Goal: Find specific page/section: Find specific page/section

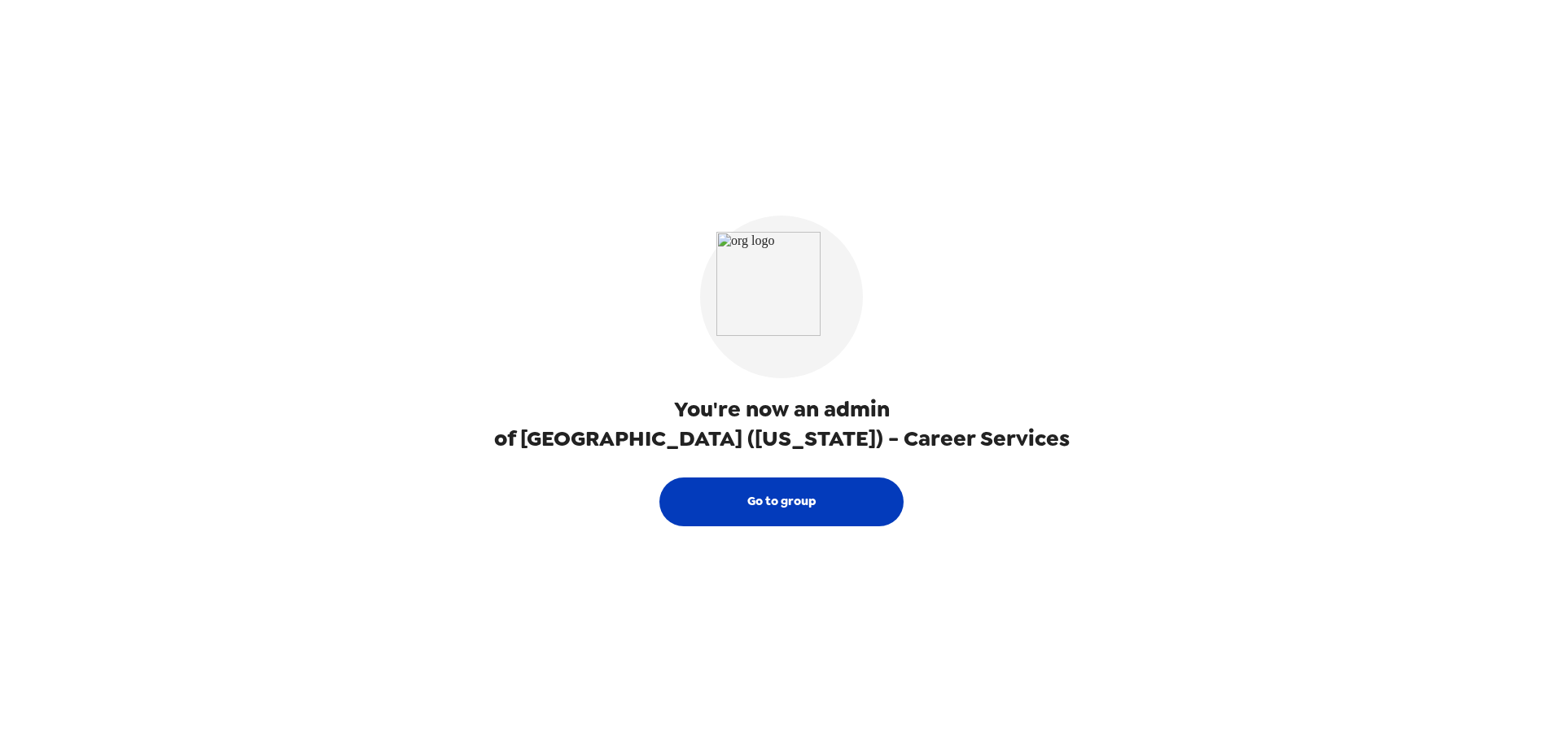
drag, startPoint x: 799, startPoint y: 530, endPoint x: 784, endPoint y: 501, distance: 32.4
click at [794, 518] on div "You're now an admin of Miami University (Ohio) - Career Services Go to group" at bounding box center [781, 370] width 651 height 741
click at [784, 501] on button "Go to group" at bounding box center [781, 502] width 244 height 49
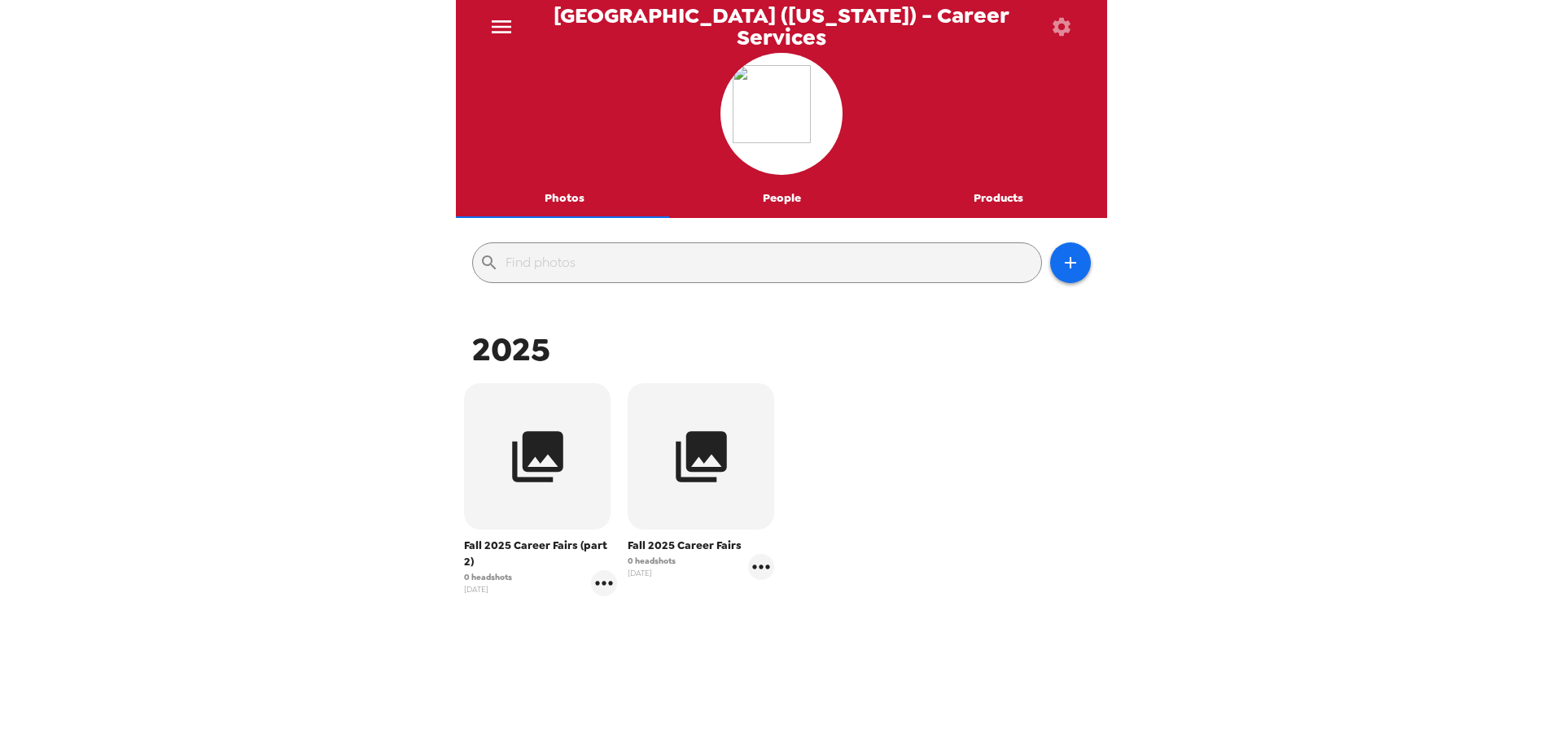
click at [665, 552] on span "Fall 2025 Career Fairs" at bounding box center [701, 546] width 146 height 16
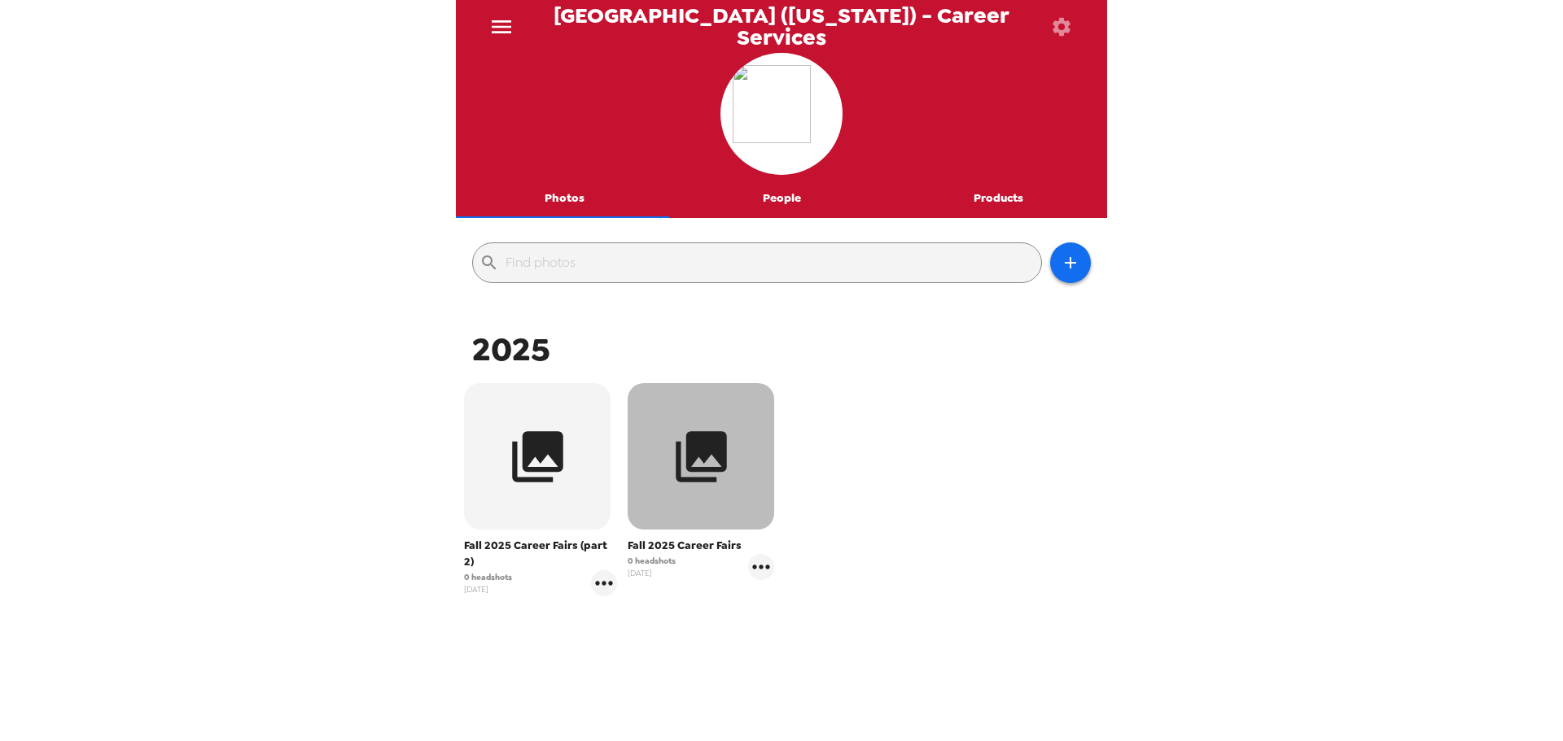
click at [658, 431] on button "button" at bounding box center [701, 456] width 146 height 146
